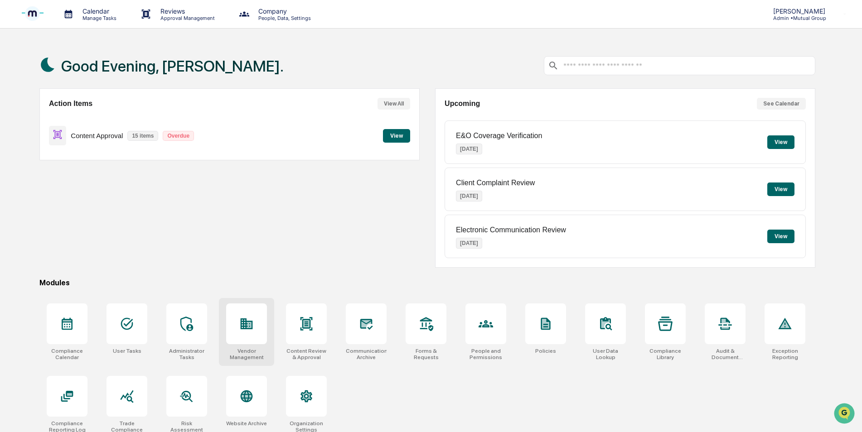
click at [248, 334] on div at bounding box center [246, 324] width 41 height 41
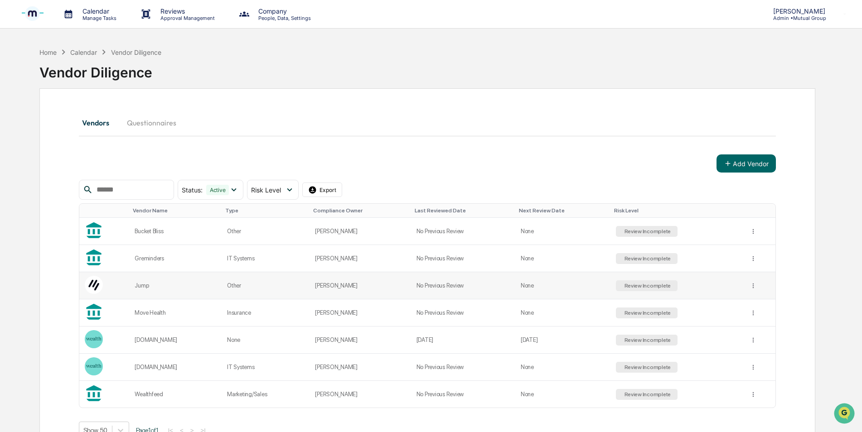
scroll to position [43, 0]
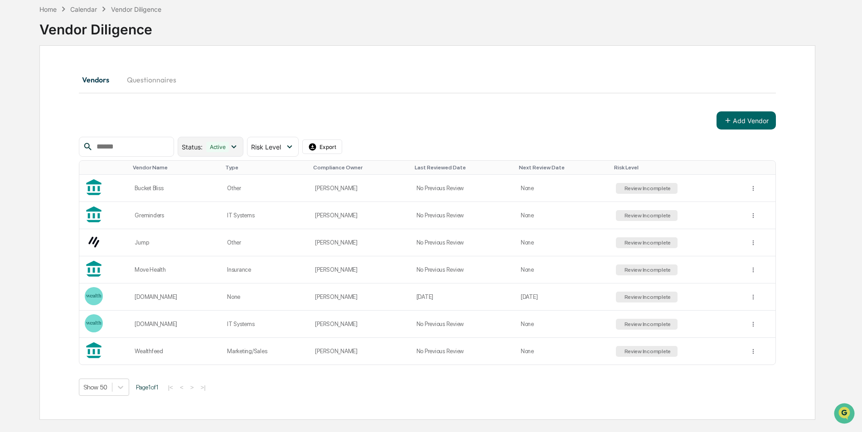
click at [239, 151] on icon at bounding box center [234, 147] width 10 height 10
click at [239, 148] on icon at bounding box center [234, 147] width 10 height 10
click at [192, 147] on div "Status : Active Select/Deselect All Active Archived Risk Level Select/Deselect …" at bounding box center [210, 147] width 263 height 20
click at [170, 148] on input "text" at bounding box center [131, 147] width 77 height 12
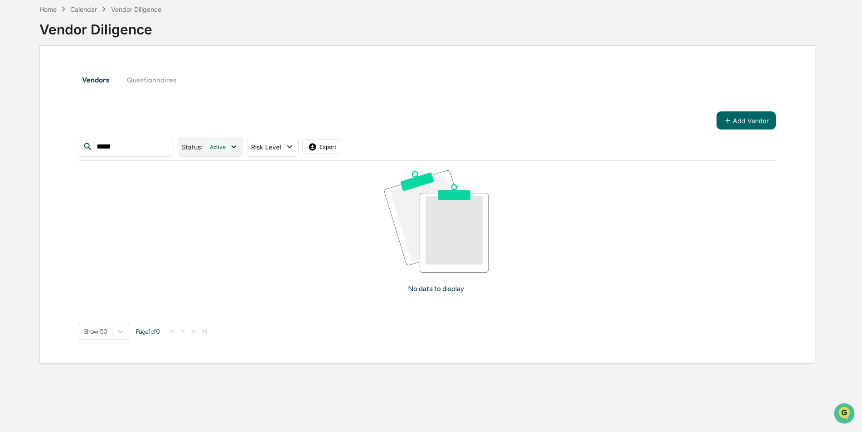
type input "*****"
click at [229, 148] on div "Active" at bounding box center [217, 147] width 23 height 10
click at [194, 188] on icon at bounding box center [189, 187] width 10 height 6
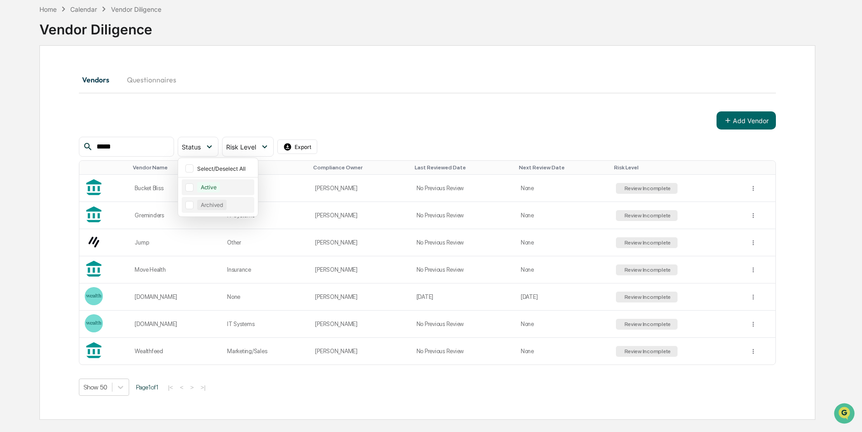
click at [227, 203] on div "Archived" at bounding box center [211, 205] width 29 height 10
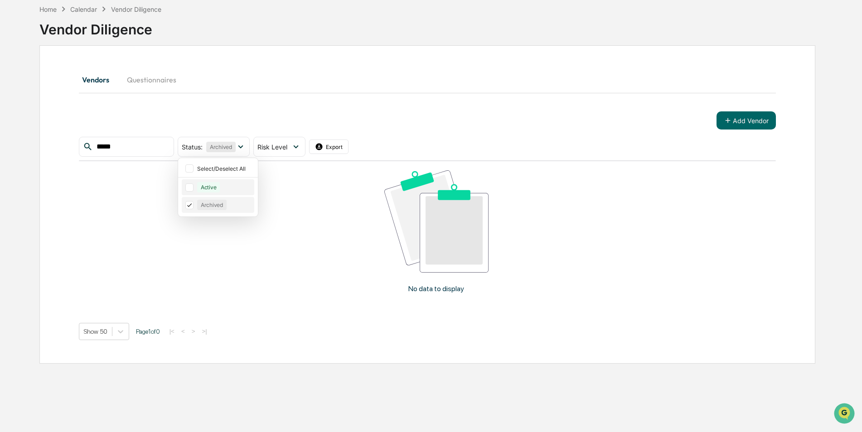
click at [215, 205] on div "Archived" at bounding box center [211, 205] width 29 height 10
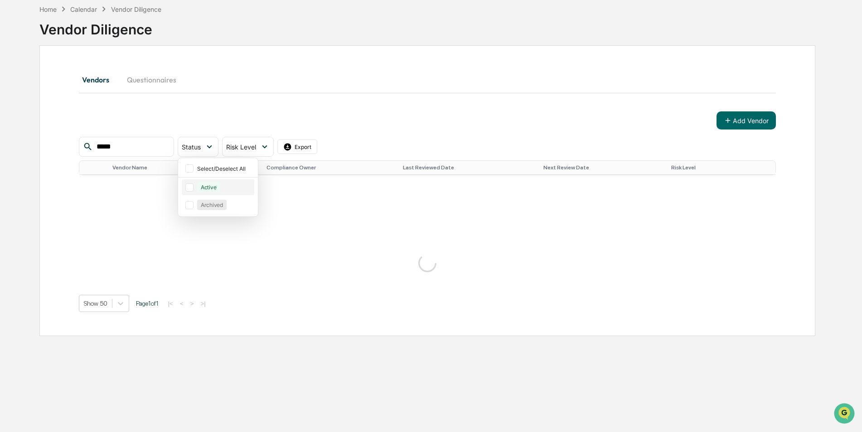
click at [219, 188] on div "Active" at bounding box center [208, 187] width 23 height 10
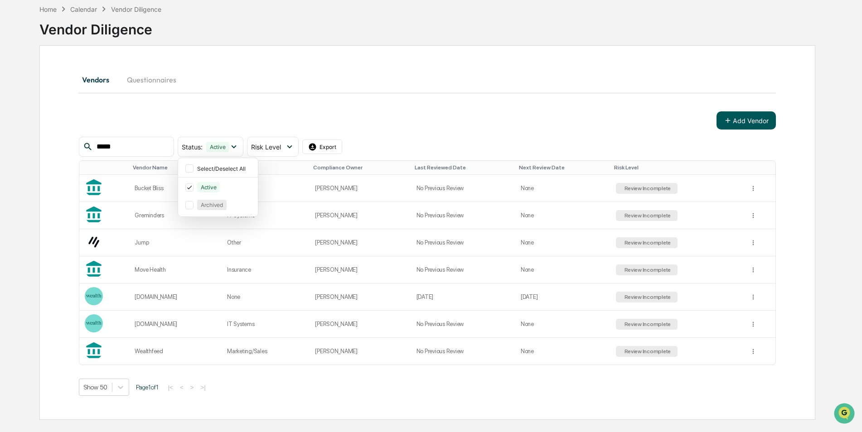
click at [747, 120] on button "Add Vendor" at bounding box center [745, 120] width 59 height 18
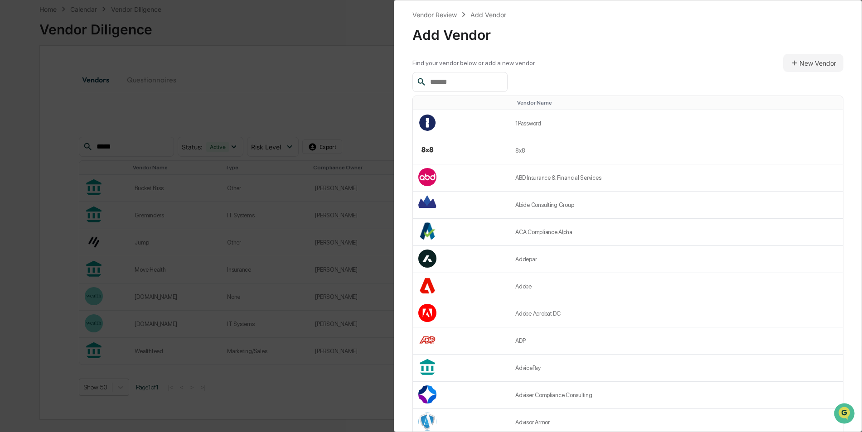
click at [497, 85] on input "text" at bounding box center [464, 82] width 77 height 12
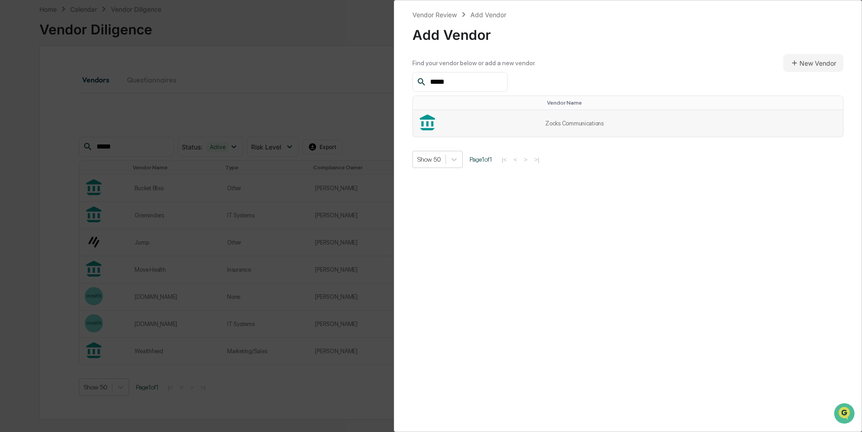
type input "*****"
click at [590, 126] on td "Zocks Communications" at bounding box center [691, 123] width 303 height 27
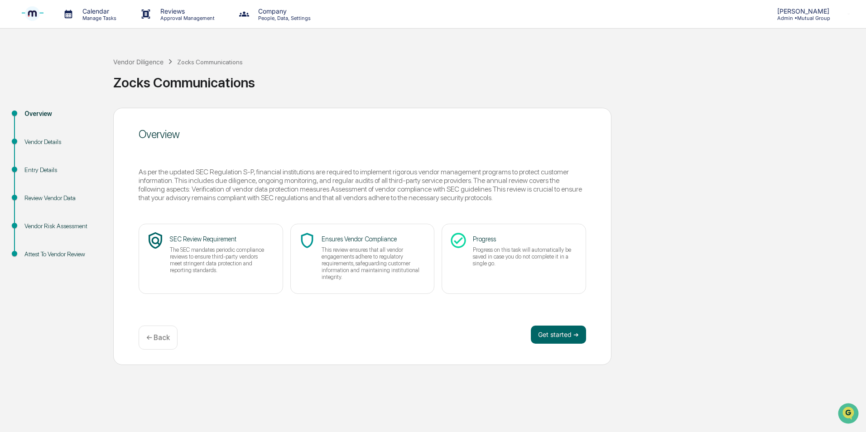
click at [183, 20] on p "Approval Management" at bounding box center [186, 18] width 66 height 6
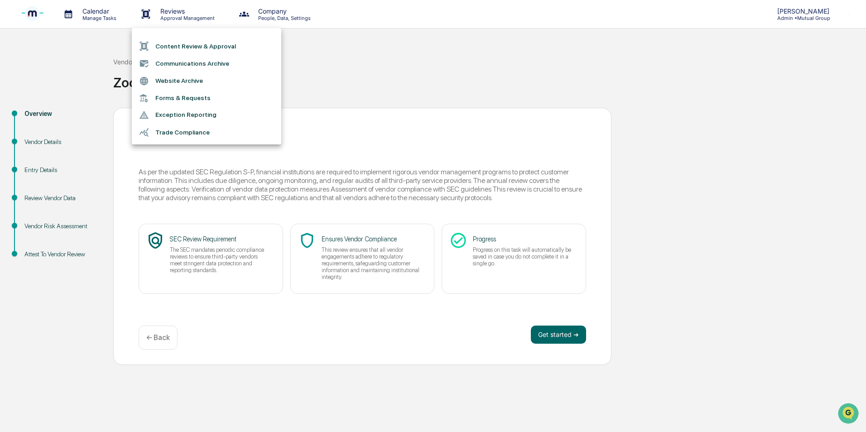
click at [348, 56] on div at bounding box center [433, 216] width 866 height 432
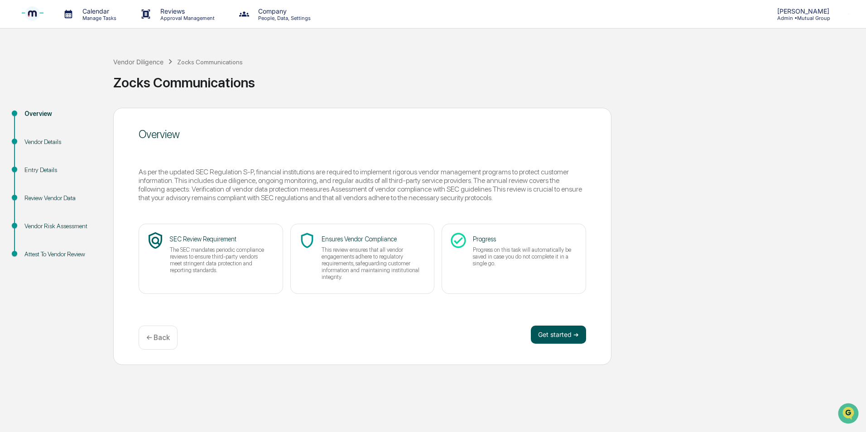
click at [556, 336] on button "Get started ➔" at bounding box center [558, 335] width 55 height 18
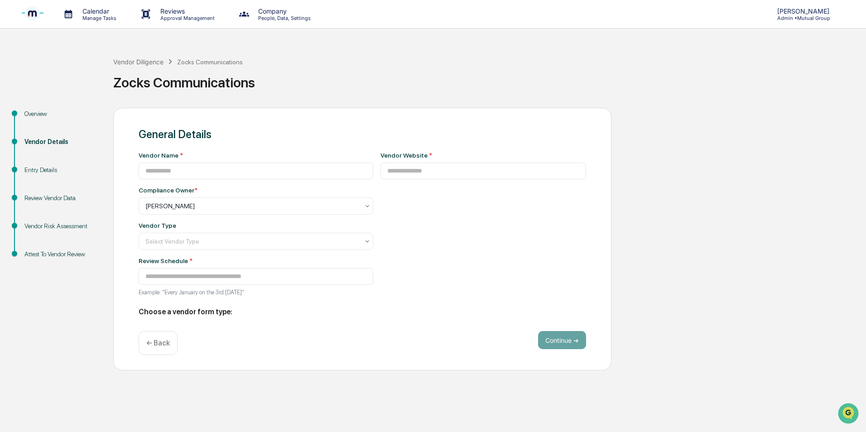
type input "**********"
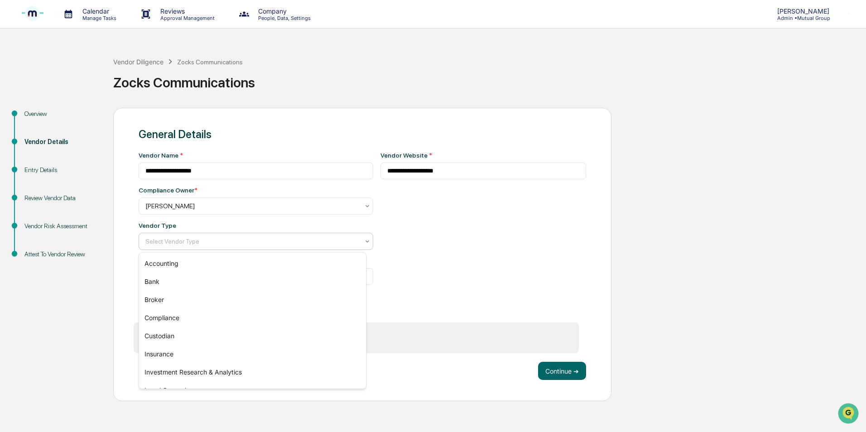
click at [364, 243] on icon at bounding box center [367, 241] width 7 height 7
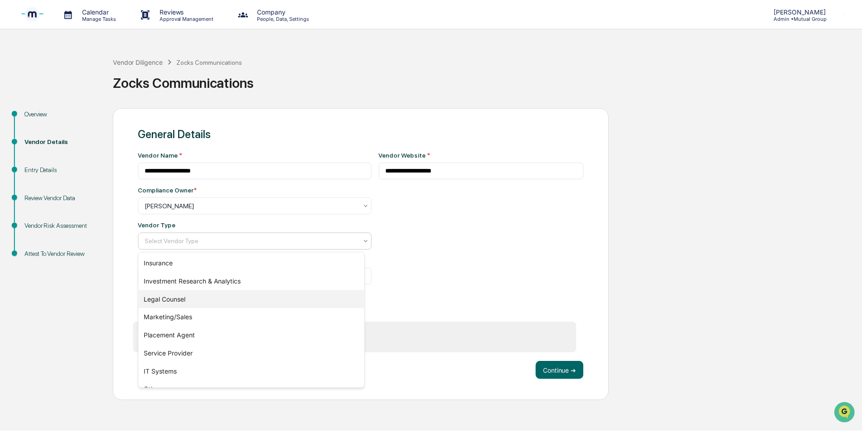
scroll to position [103, 0]
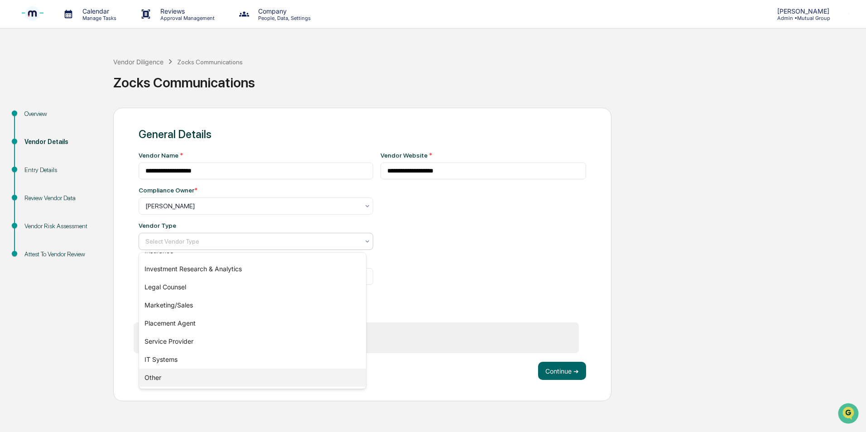
click at [174, 377] on div "Other" at bounding box center [252, 378] width 227 height 18
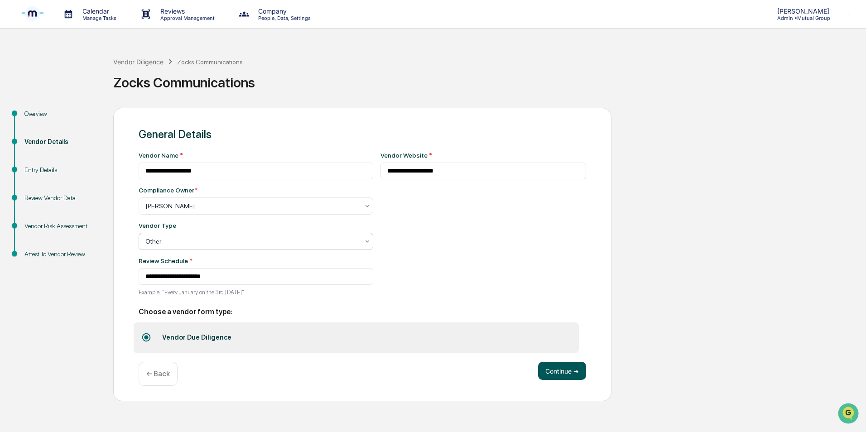
click at [547, 372] on button "Continue ➔" at bounding box center [562, 371] width 48 height 18
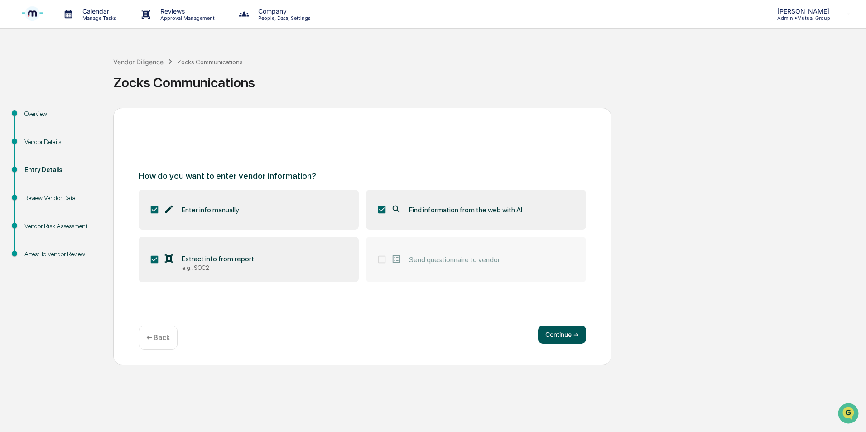
click at [565, 340] on button "Continue ➔" at bounding box center [562, 335] width 48 height 18
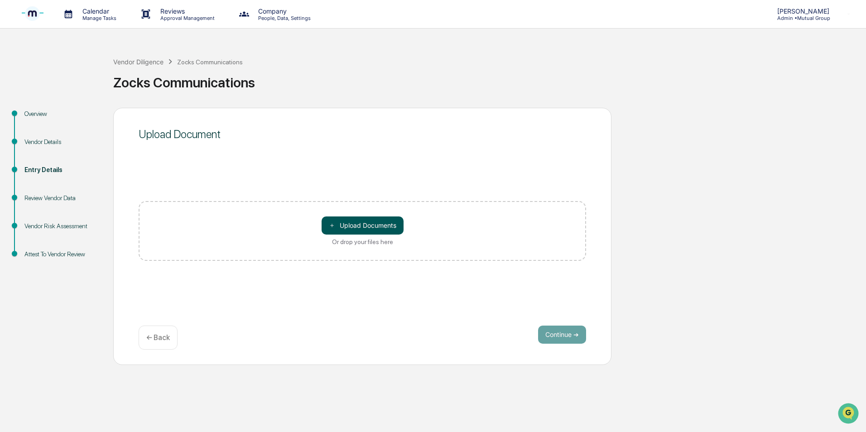
click at [349, 227] on button "＋ Upload Documents" at bounding box center [363, 226] width 82 height 18
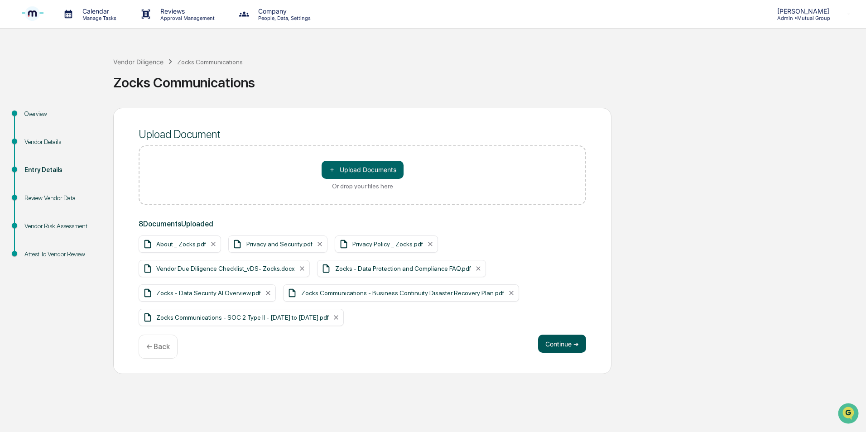
click at [571, 348] on button "Continue ➔" at bounding box center [562, 344] width 48 height 18
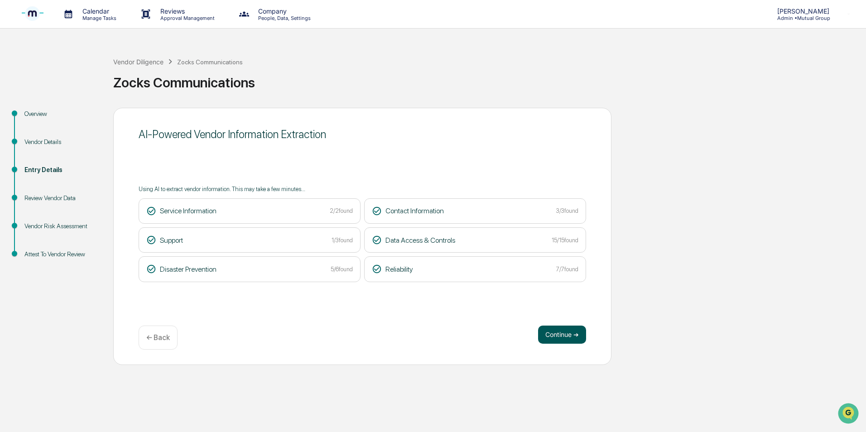
click at [565, 339] on button "Continue ➔" at bounding box center [562, 335] width 48 height 18
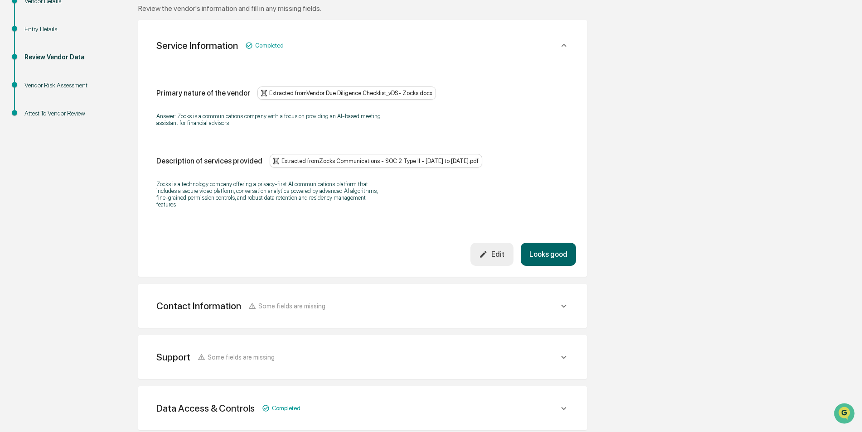
scroll to position [181, 0]
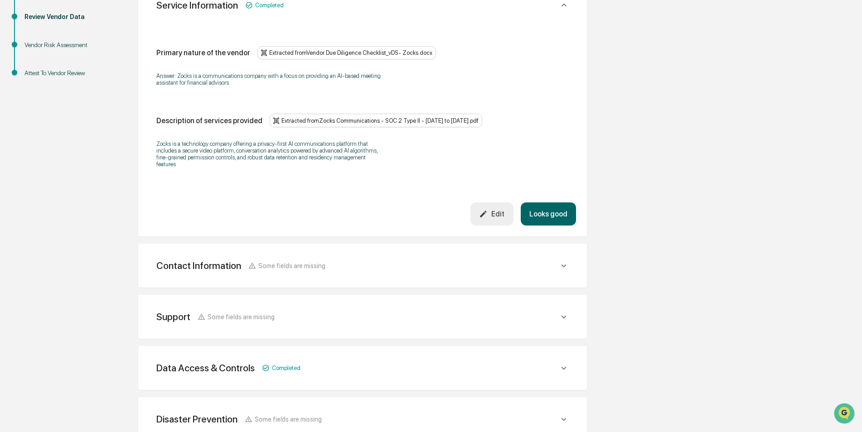
click at [562, 10] on icon at bounding box center [564, 5] width 10 height 10
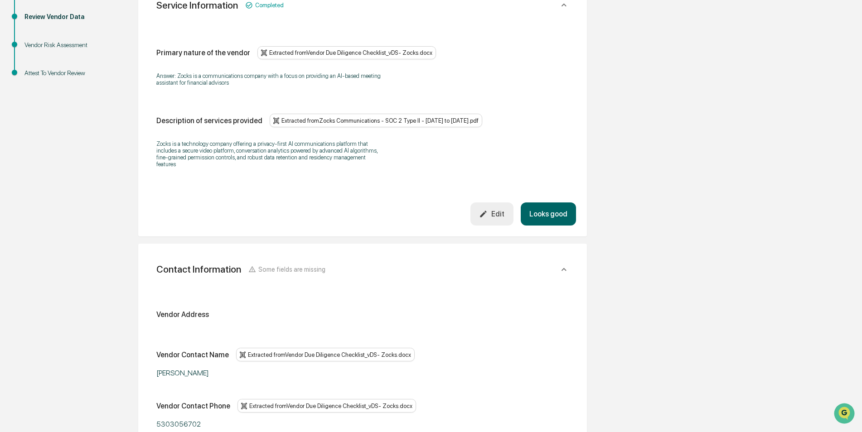
click at [542, 212] on button "Looks good" at bounding box center [548, 214] width 55 height 23
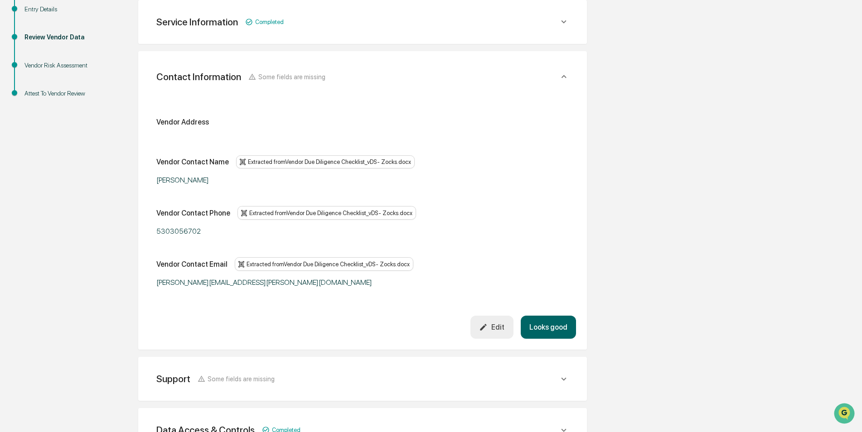
click at [549, 330] on button "Looks good" at bounding box center [548, 327] width 55 height 23
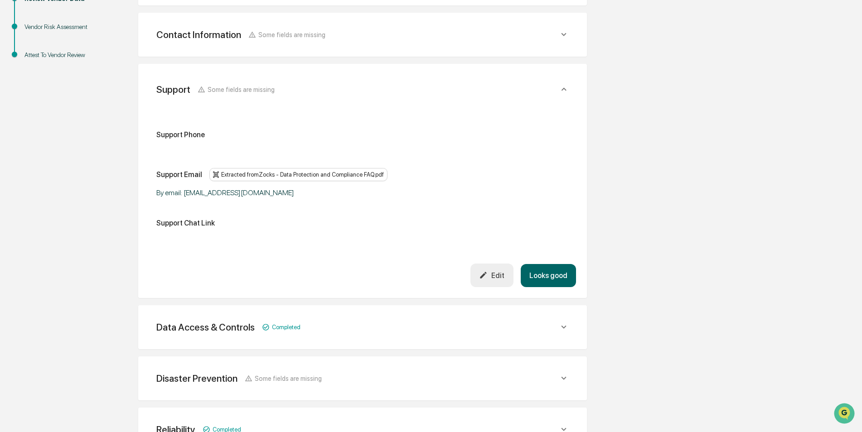
scroll to position [212, 0]
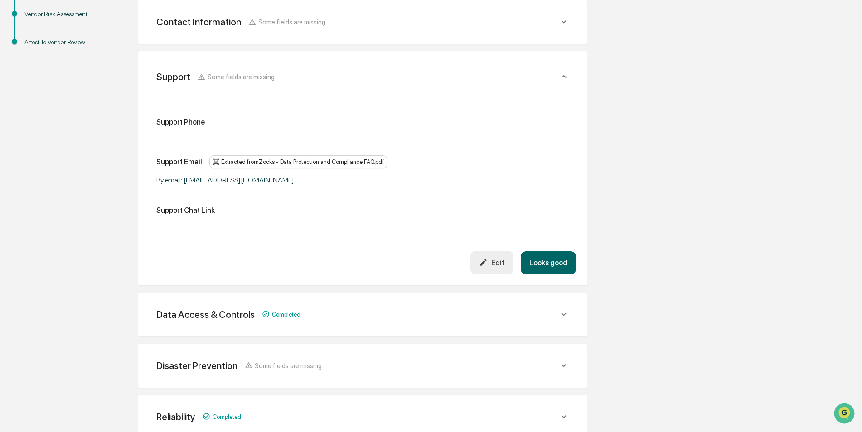
click at [556, 260] on button "Looks good" at bounding box center [548, 262] width 55 height 23
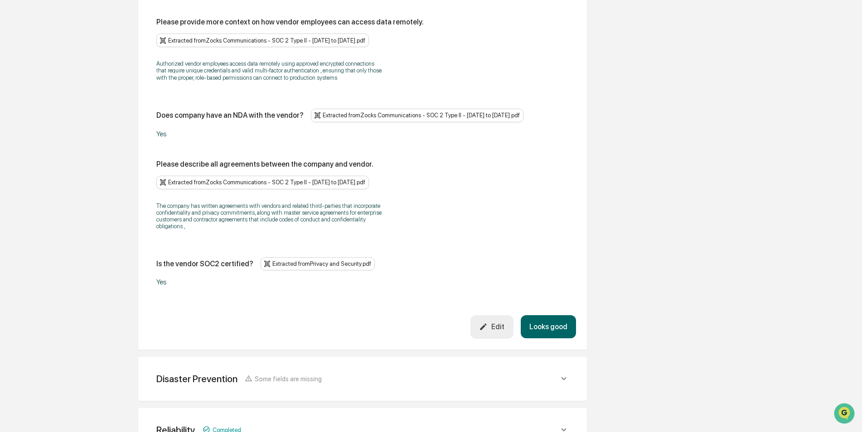
scroll to position [1124, 0]
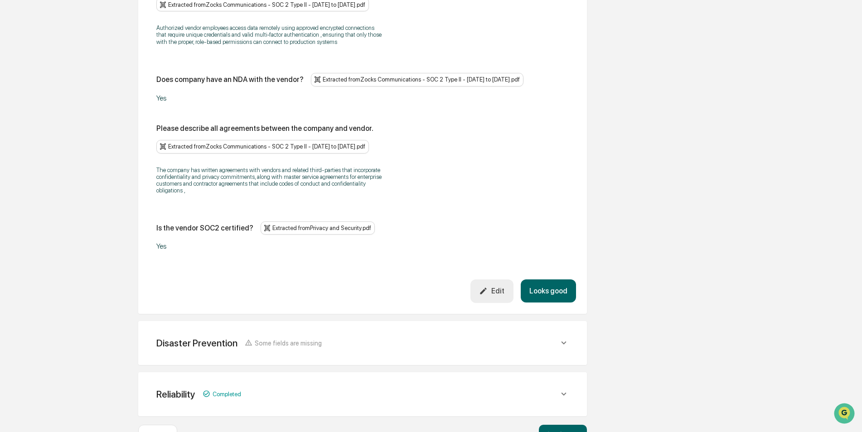
click at [551, 280] on button "Looks good" at bounding box center [548, 291] width 55 height 23
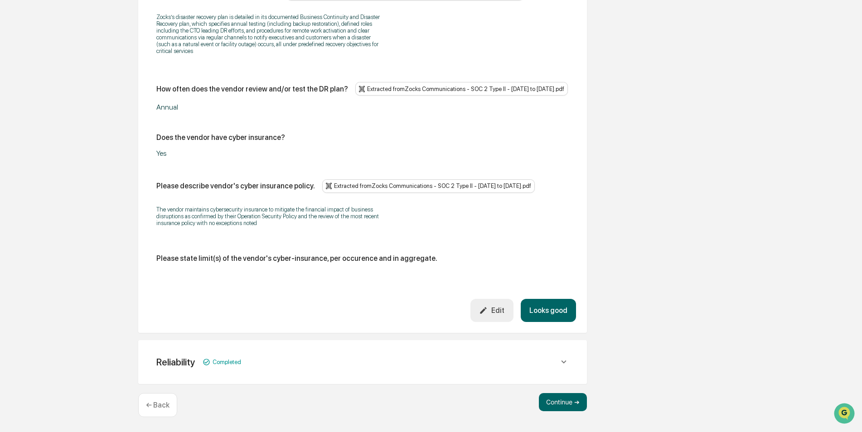
scroll to position [314, 0]
click at [563, 307] on button "Looks good" at bounding box center [548, 311] width 55 height 23
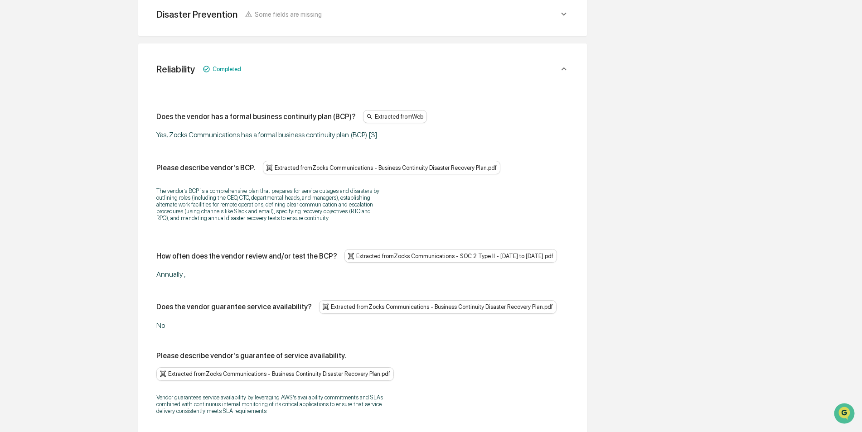
scroll to position [366, 0]
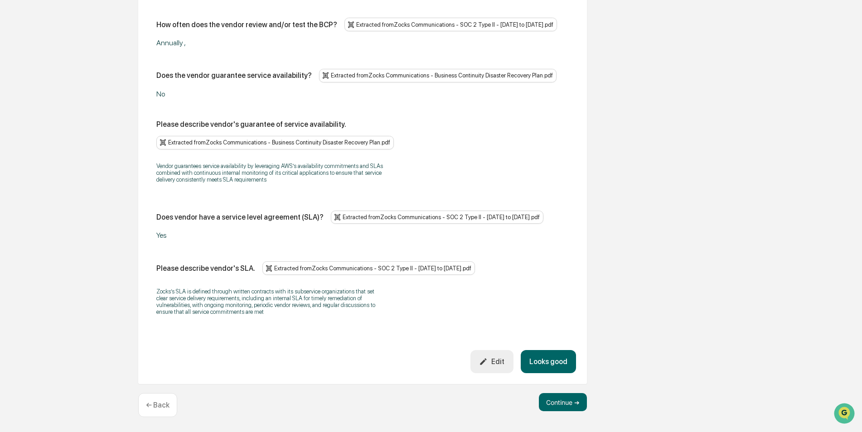
click at [547, 367] on button "Looks good" at bounding box center [548, 361] width 55 height 23
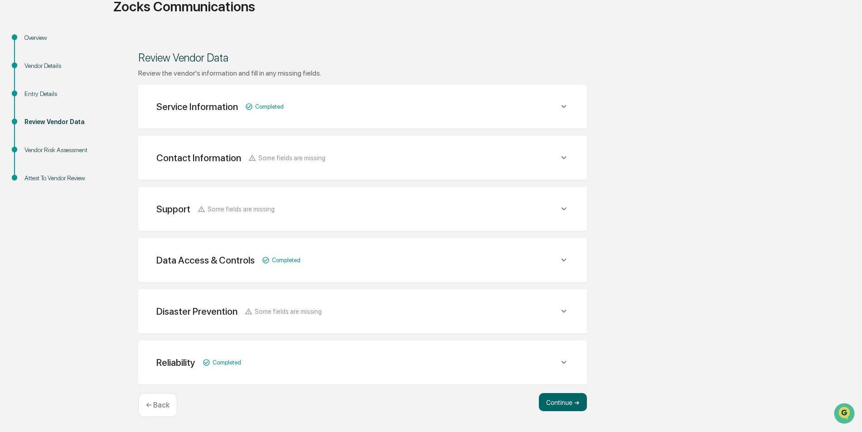
scroll to position [76, 0]
click at [575, 403] on button "Continue ➔" at bounding box center [563, 402] width 48 height 18
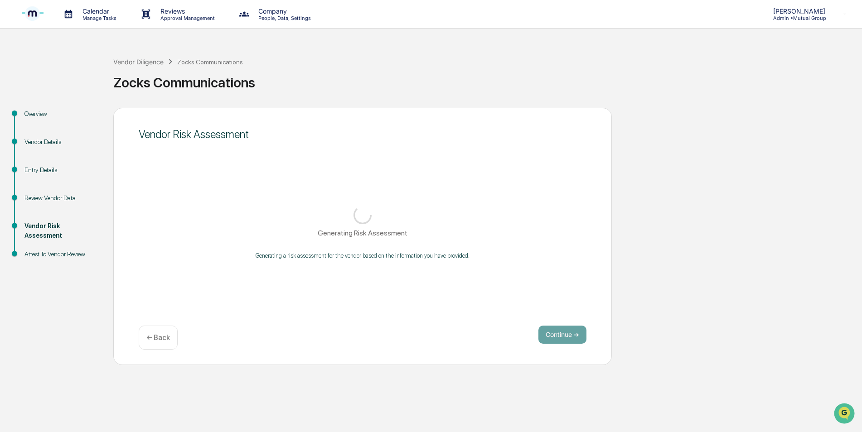
scroll to position [0, 0]
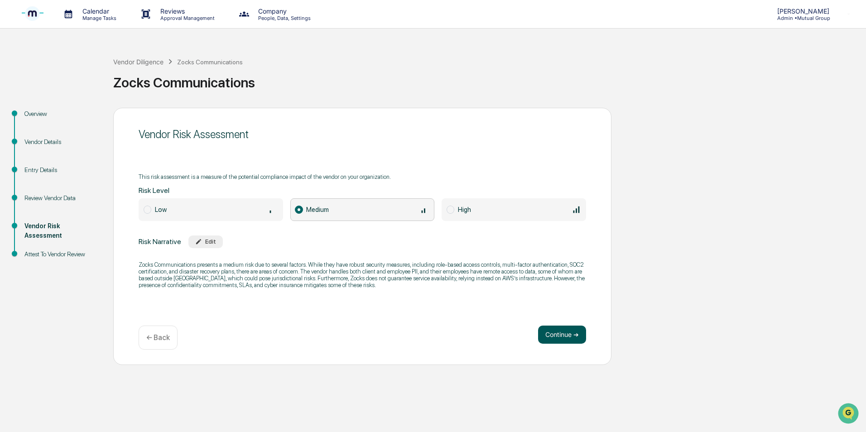
click at [570, 341] on button "Continue ➔" at bounding box center [562, 335] width 48 height 18
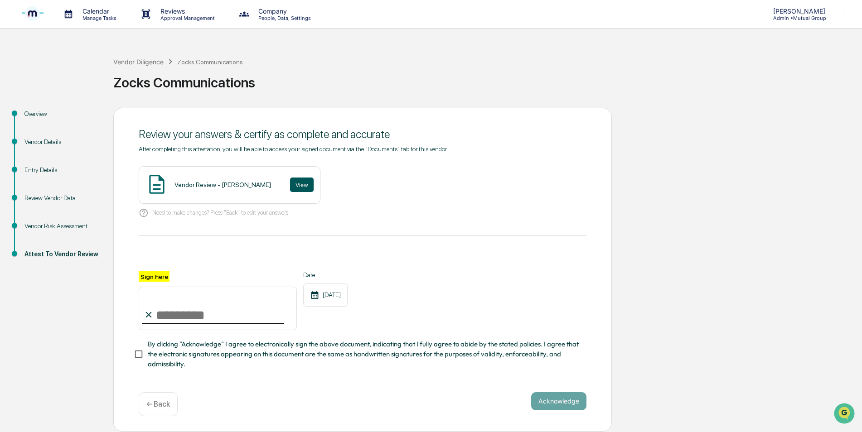
click at [292, 187] on button "View" at bounding box center [302, 185] width 24 height 14
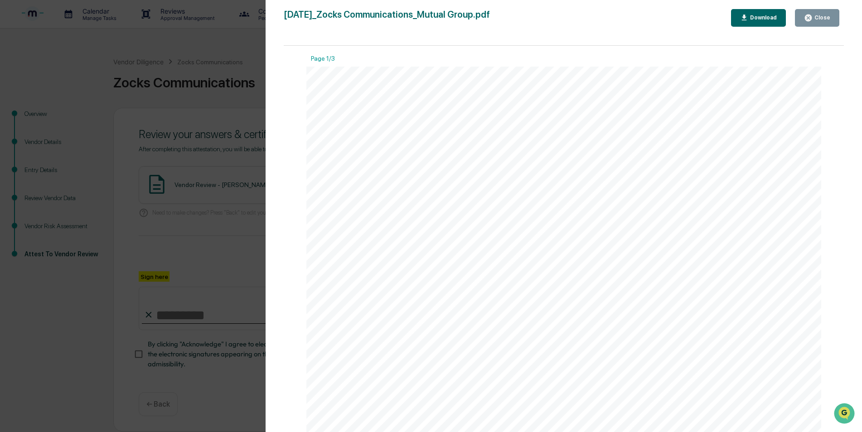
click at [752, 13] on button "Download" at bounding box center [758, 18] width 55 height 18
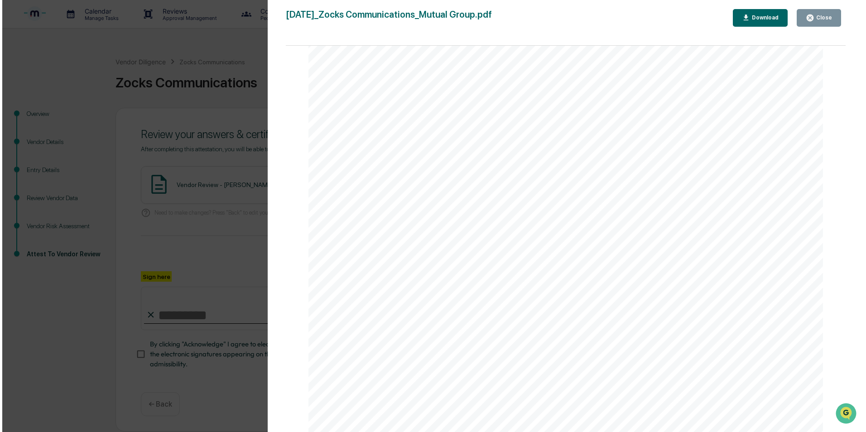
scroll to position [91, 0]
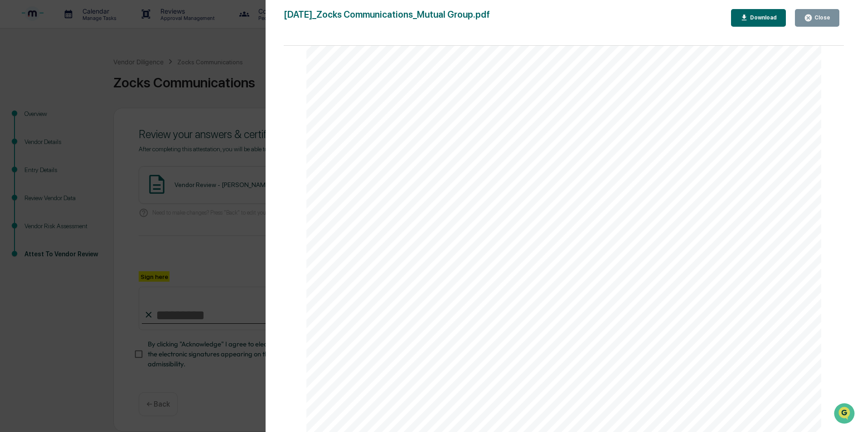
click at [791, 48] on div "August 10, 2025 Mutual Group Vendor Review - Zocks Communications Vendor Detail…" at bounding box center [563, 340] width 515 height 728
click at [814, 16] on div "Close" at bounding box center [821, 17] width 18 height 6
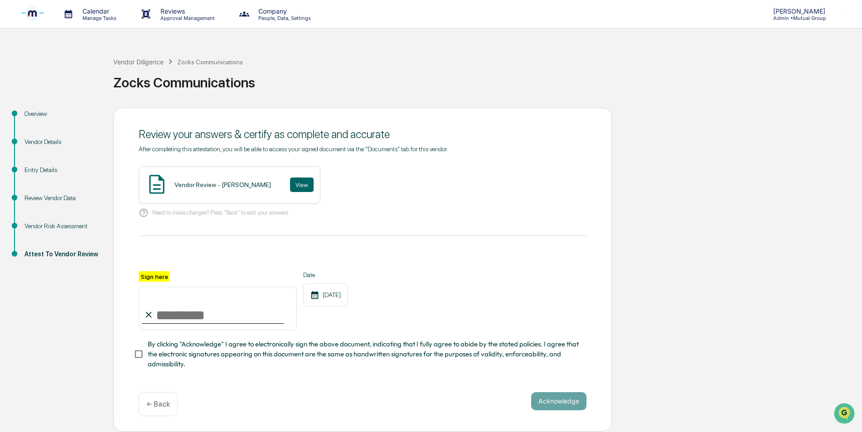
click at [188, 318] on input "Sign here" at bounding box center [218, 308] width 158 height 43
type input "**********"
click at [550, 404] on button "Acknowledge" at bounding box center [558, 401] width 55 height 18
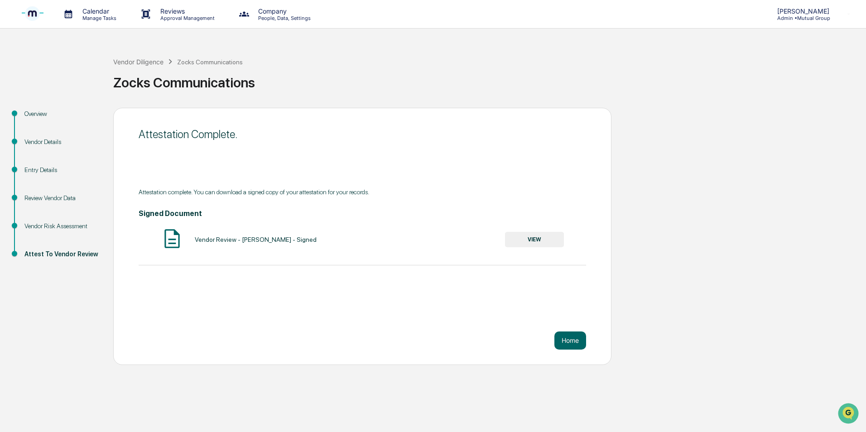
click at [538, 238] on button "VIEW" at bounding box center [534, 239] width 59 height 15
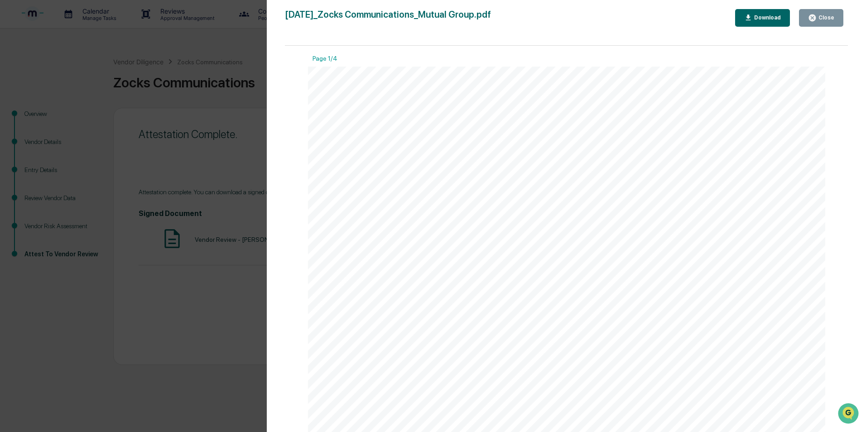
click at [757, 22] on button "Download" at bounding box center [762, 18] width 55 height 18
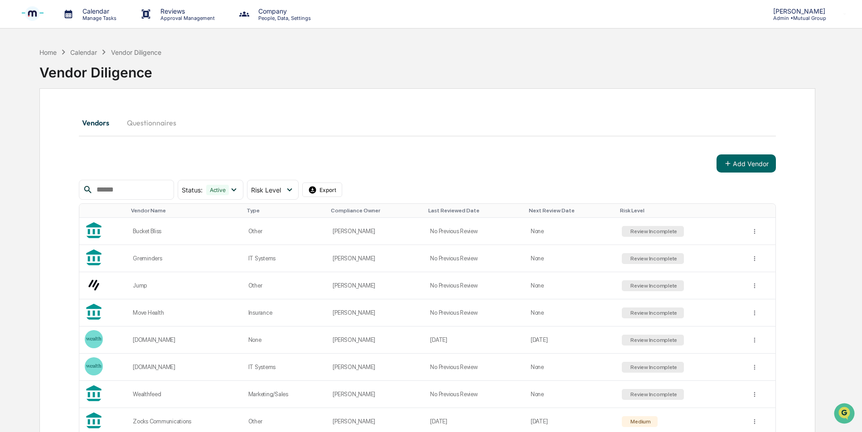
click at [147, 188] on input "text" at bounding box center [131, 190] width 77 height 12
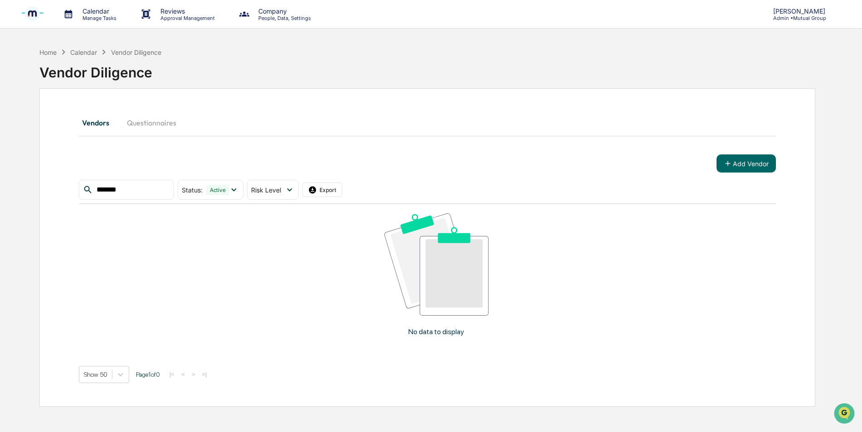
type input "*******"
click at [742, 163] on button "Add Vendor" at bounding box center [745, 164] width 59 height 18
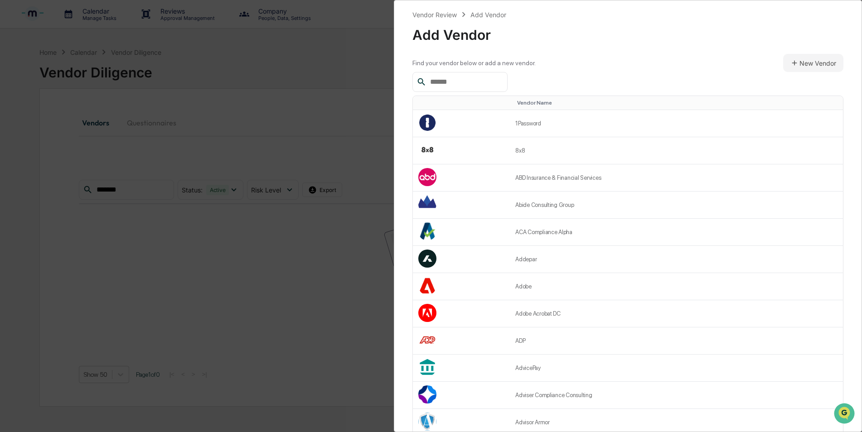
click at [481, 84] on input "text" at bounding box center [464, 82] width 77 height 12
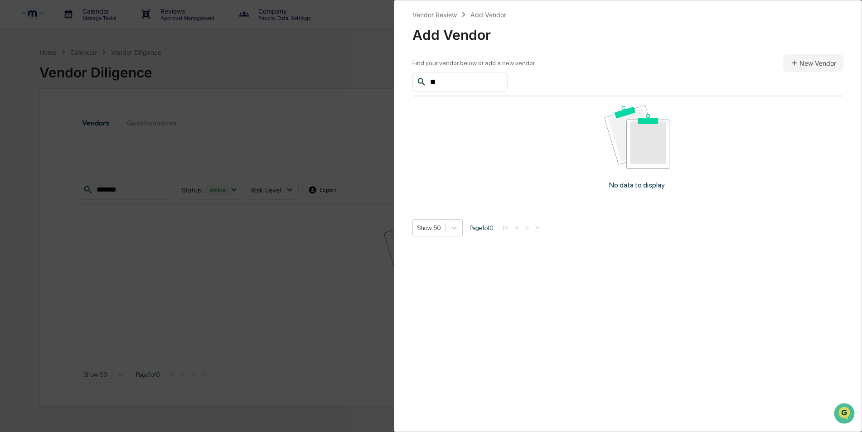
type input "*"
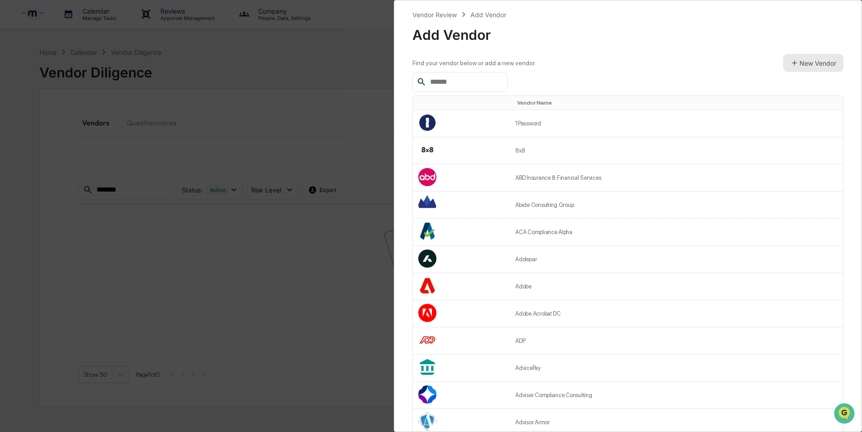
click at [816, 63] on button "New Vendor" at bounding box center [813, 63] width 60 height 18
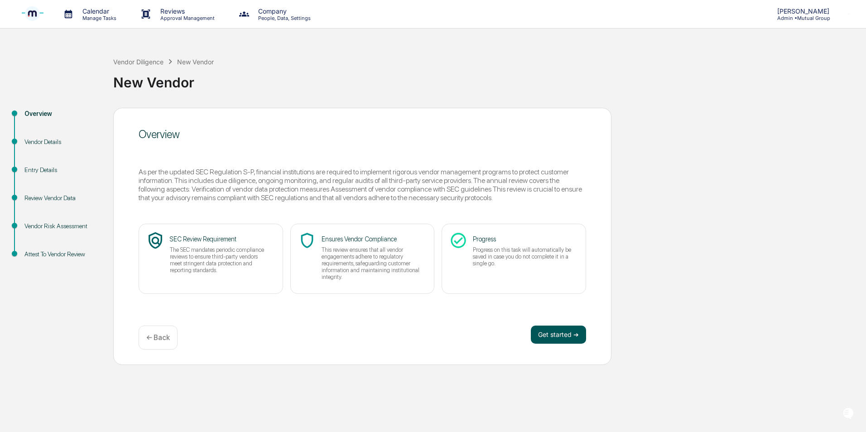
click at [559, 336] on button "Get started ➔" at bounding box center [558, 335] width 55 height 18
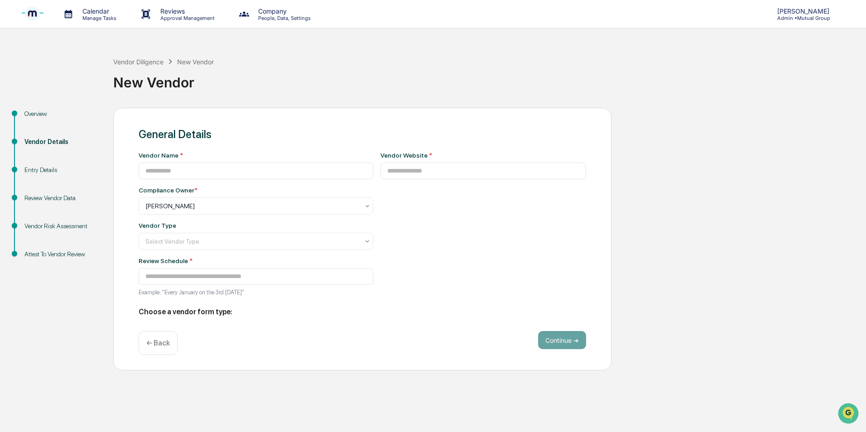
type input "**********"
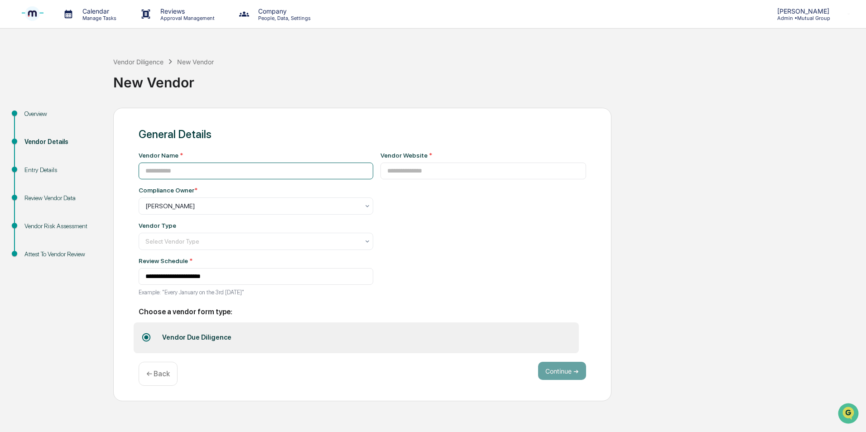
click at [266, 176] on input at bounding box center [256, 171] width 235 height 17
click at [187, 169] on input at bounding box center [256, 171] width 235 height 17
type input "**********"
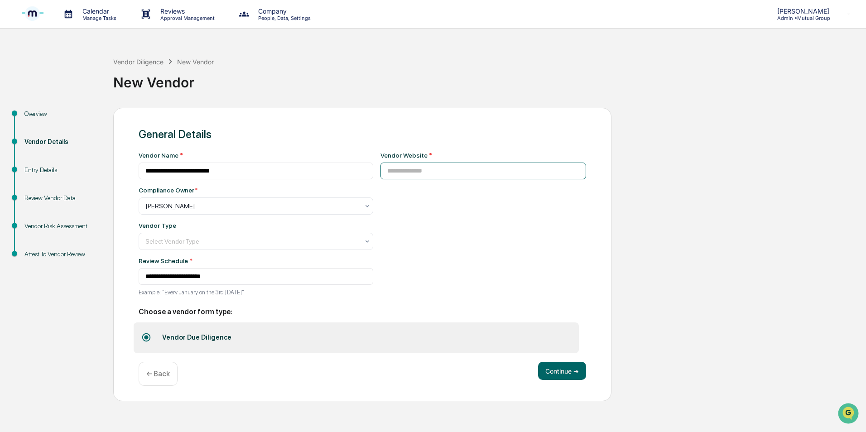
click at [419, 168] on input at bounding box center [484, 171] width 206 height 17
paste input "**********"
type input "**********"
click at [204, 211] on div at bounding box center [252, 206] width 214 height 9
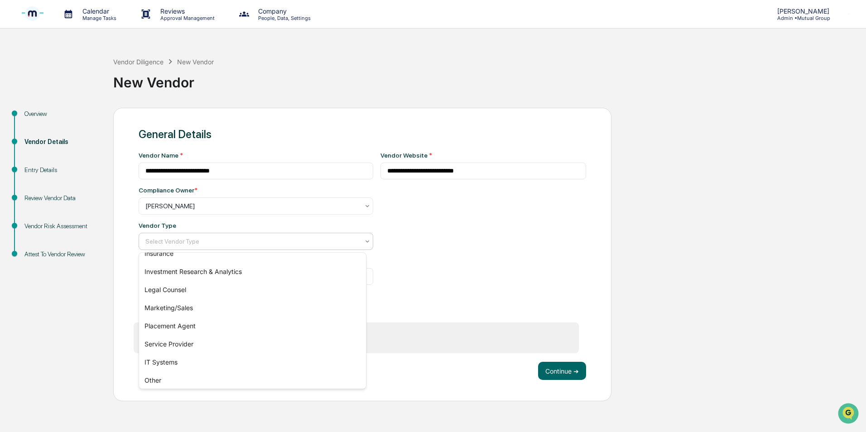
scroll to position [103, 0]
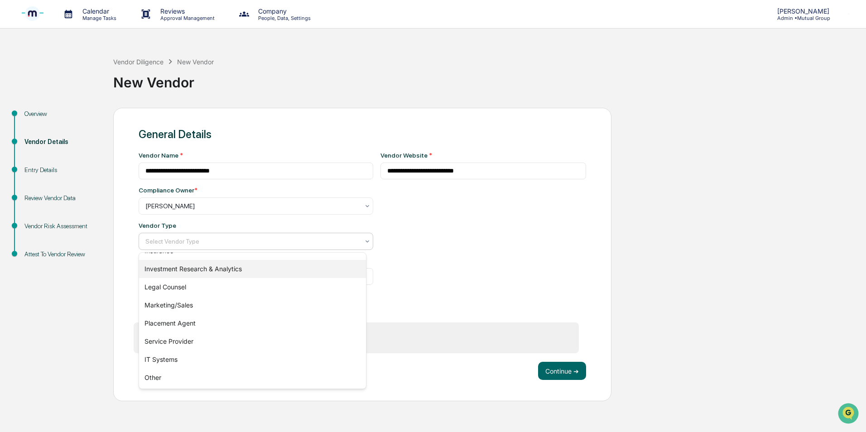
click at [199, 273] on div "Investment Research & Analytics" at bounding box center [252, 269] width 227 height 18
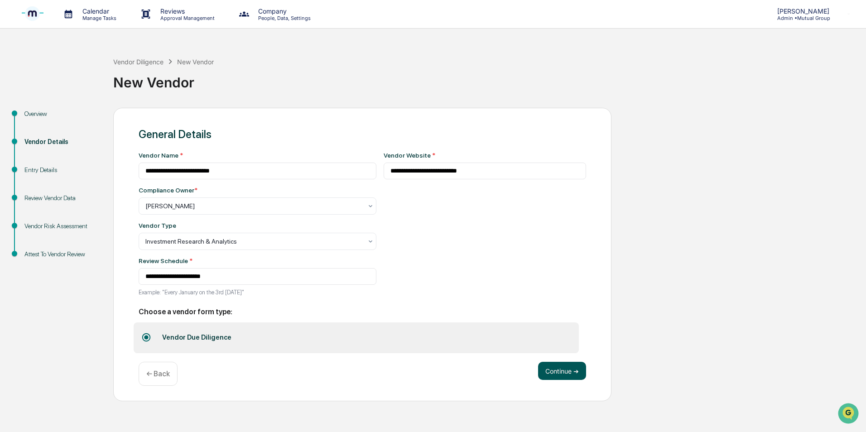
click at [554, 376] on button "Continue ➔" at bounding box center [562, 371] width 48 height 18
